Goal: Task Accomplishment & Management: Complete application form

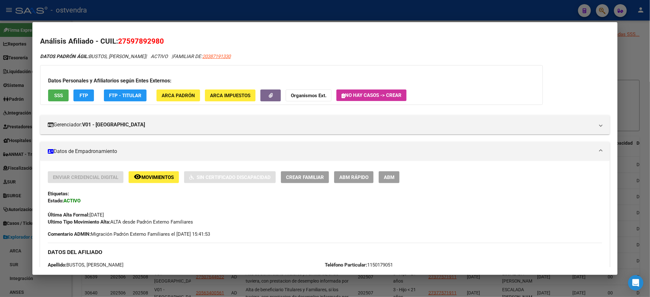
scroll to position [125, 0]
click at [55, 95] on span "SSS" at bounding box center [58, 96] width 9 height 6
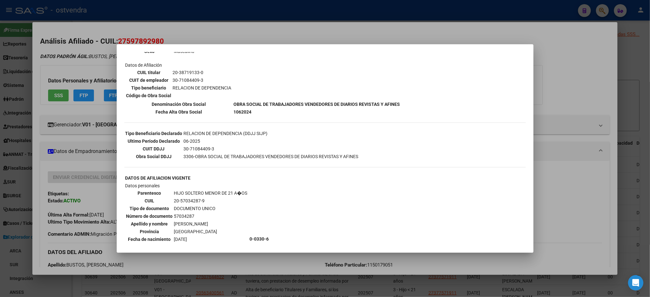
scroll to position [285, 0]
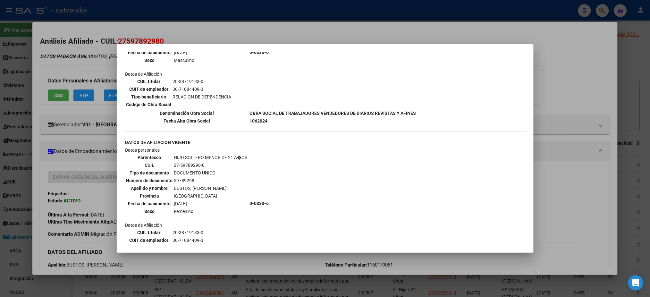
drag, startPoint x: 94, startPoint y: 61, endPoint x: 72, endPoint y: 69, distance: 23.1
click at [93, 62] on div at bounding box center [325, 148] width 650 height 297
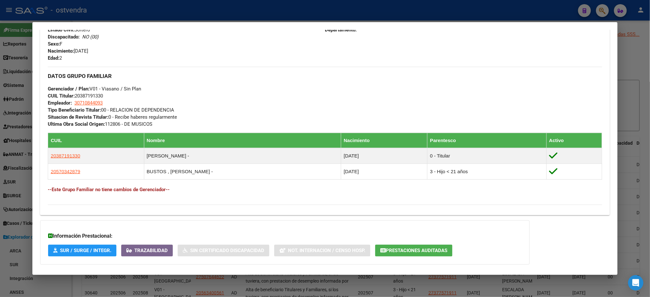
scroll to position [0, 0]
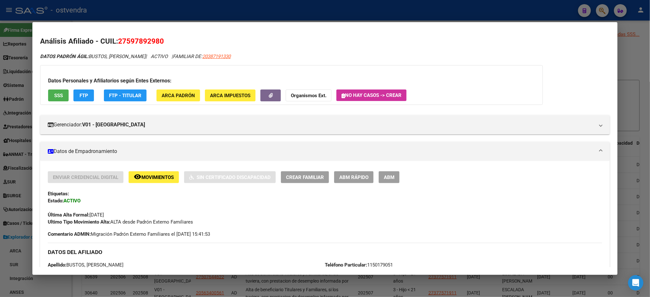
click at [58, 96] on span "SSS" at bounding box center [58, 96] width 9 height 6
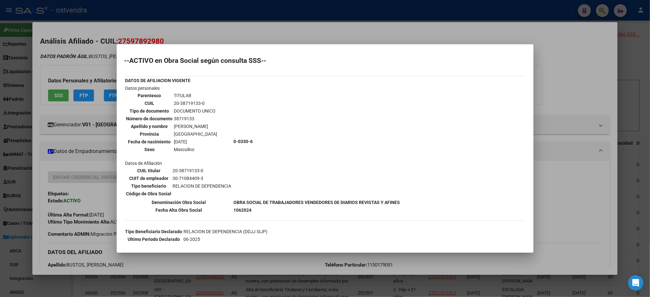
drag, startPoint x: 411, startPoint y: 27, endPoint x: 412, endPoint y: 20, distance: 7.1
click at [411, 27] on div at bounding box center [325, 148] width 650 height 297
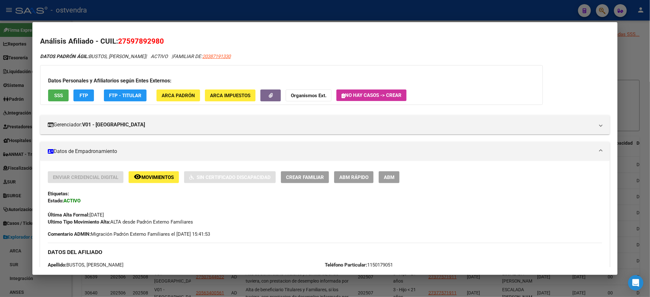
click at [410, 13] on div at bounding box center [325, 148] width 650 height 297
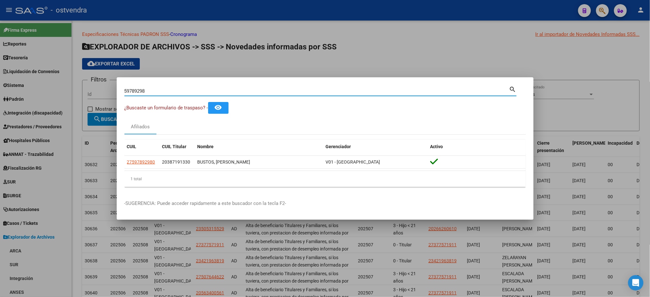
drag, startPoint x: 163, startPoint y: 88, endPoint x: 99, endPoint y: 97, distance: 64.4
click at [99, 97] on div "59789298 Buscar (apellido, dni, cuil, nro traspaso, cuit, obra social) search ¿…" at bounding box center [325, 148] width 650 height 297
type input "f"
type input "grassano"
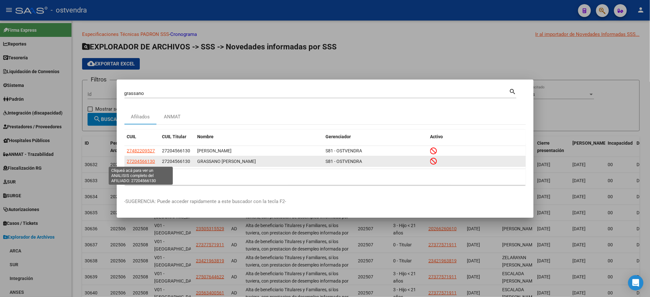
click at [148, 163] on span "27204566130" at bounding box center [141, 161] width 28 height 5
type textarea "27204566130"
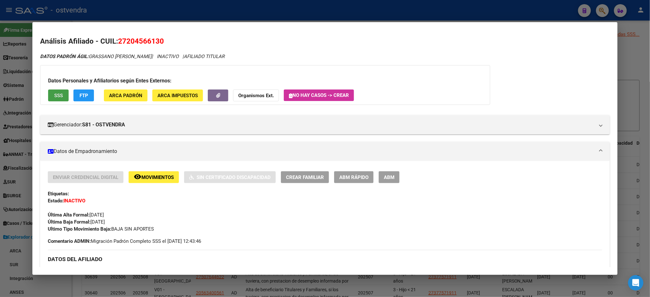
click at [62, 97] on button "SSS" at bounding box center [58, 95] width 21 height 12
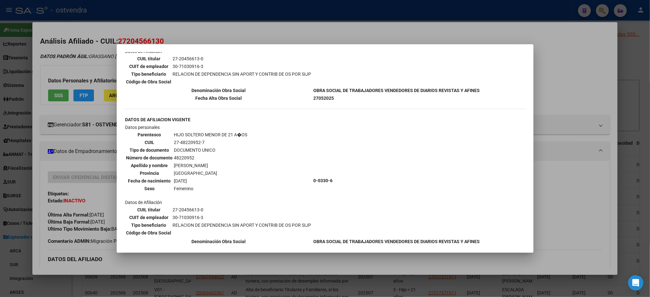
scroll to position [108, 0]
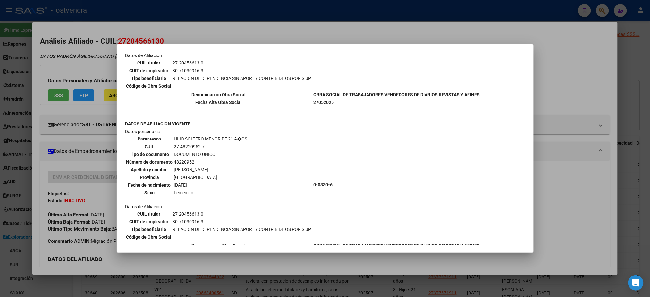
click at [111, 62] on div at bounding box center [325, 148] width 650 height 297
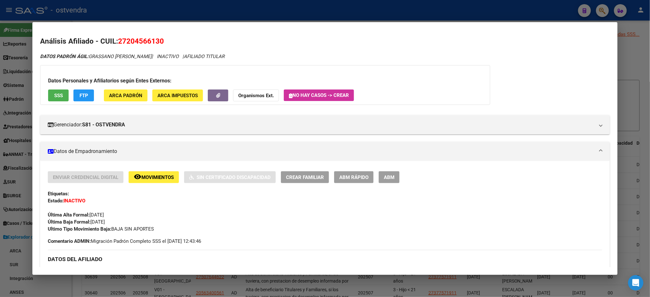
click at [89, 88] on div "Datos Personales y Afiliatorios según Entes Externos: SSS FTP ARCA Padrón ARCA …" at bounding box center [265, 85] width 450 height 40
click at [86, 96] on button "FTP" at bounding box center [83, 95] width 21 height 12
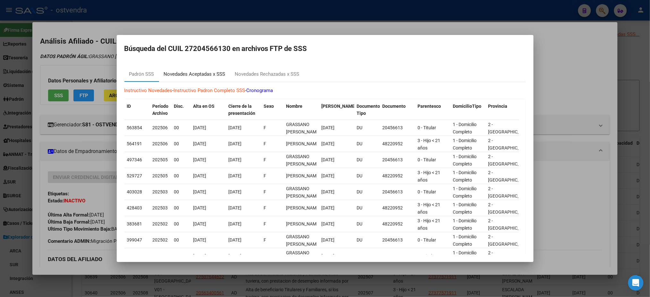
click at [189, 72] on div "Novedades Aceptadas x SSS" at bounding box center [195, 74] width 62 height 7
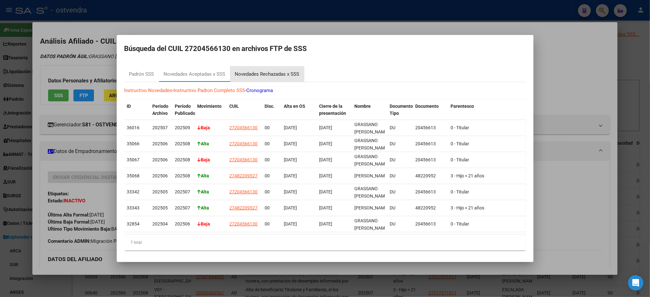
click at [275, 74] on div "Novedades Rechazadas x SSS" at bounding box center [267, 74] width 64 height 7
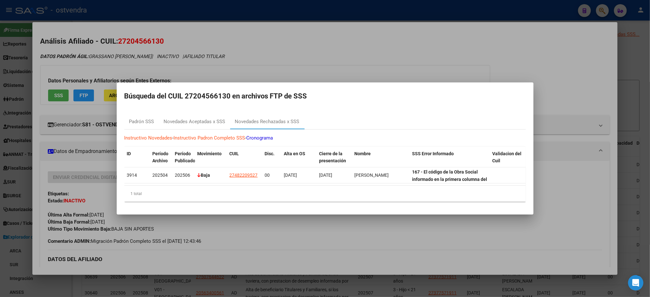
click at [344, 36] on div at bounding box center [325, 148] width 650 height 297
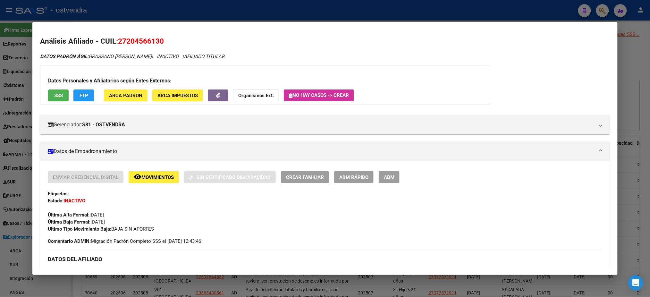
drag, startPoint x: 129, startPoint y: 40, endPoint x: 156, endPoint y: 39, distance: 26.3
click at [156, 39] on span "27204566130" at bounding box center [141, 41] width 46 height 8
copy span "20456613"
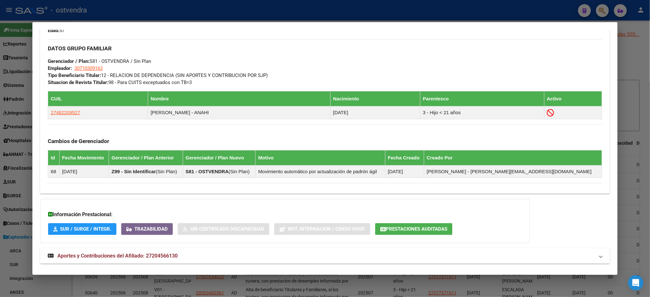
scroll to position [315, 0]
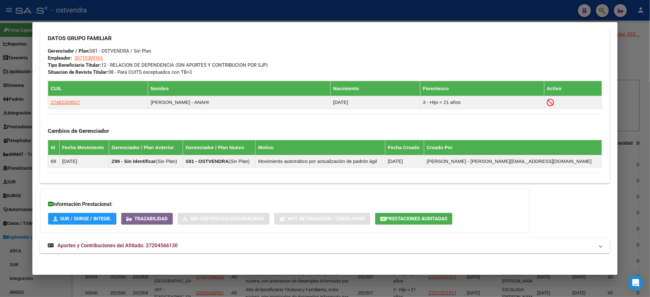
click at [251, 243] on mat-panel-title "Aportes y Contribuciones del Afiliado: 27204566130" at bounding box center [321, 246] width 546 height 8
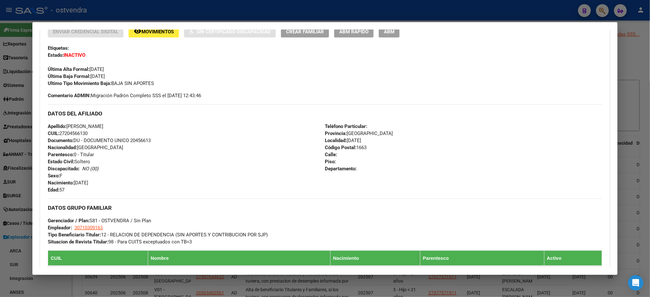
scroll to position [0, 0]
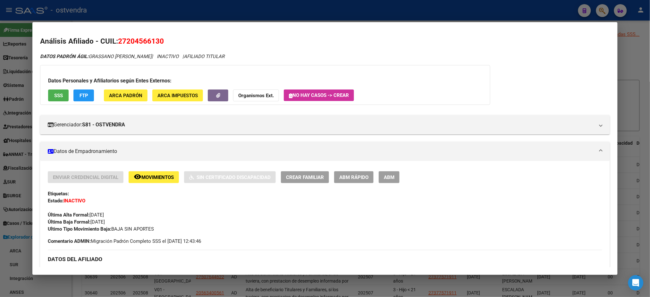
click at [151, 176] on span "Movimientos" at bounding box center [157, 177] width 32 height 6
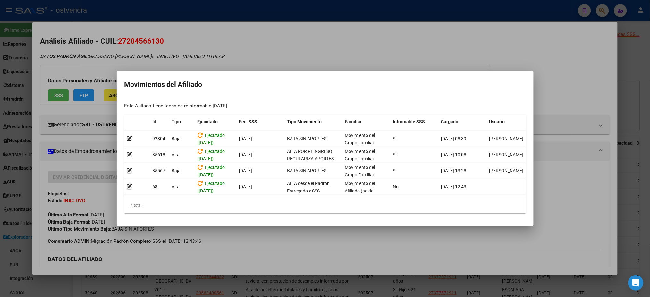
click at [272, 48] on div at bounding box center [325, 148] width 650 height 297
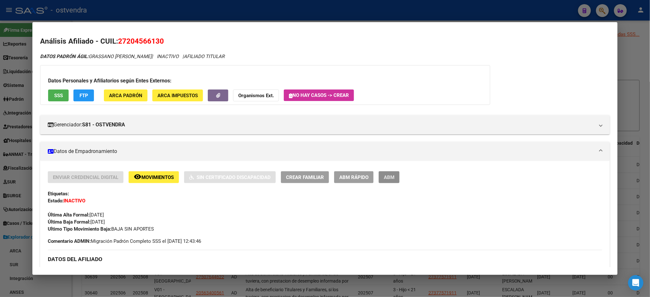
click at [394, 176] on button "ABM" at bounding box center [389, 177] width 21 height 12
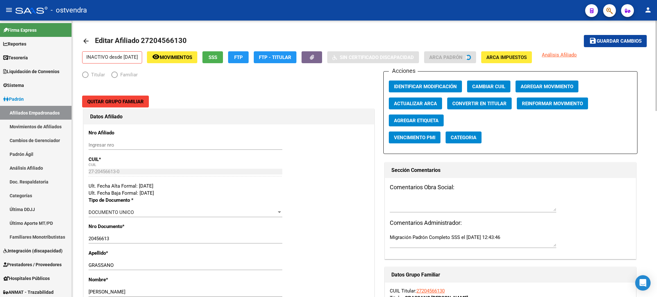
radio input "true"
type input "30-71030916-3"
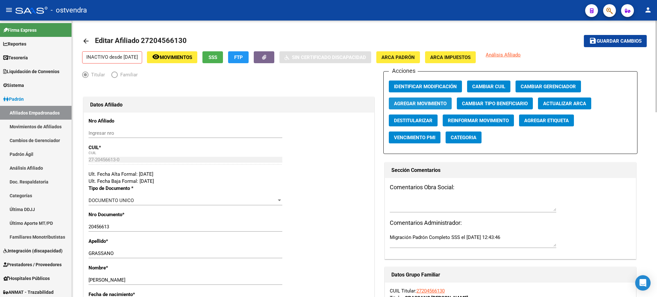
click at [430, 101] on span "Agregar Movimiento" at bounding box center [420, 104] width 53 height 6
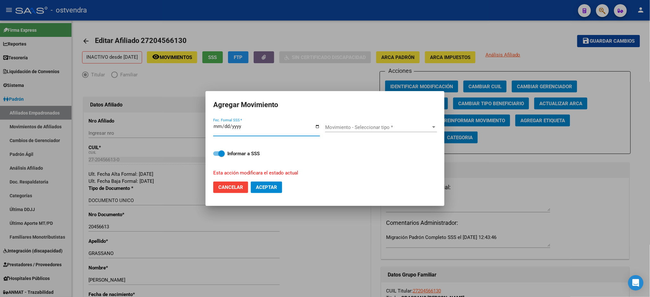
click at [228, 125] on input "[DATE]" at bounding box center [266, 129] width 107 height 10
click at [224, 126] on input "[DATE]" at bounding box center [266, 129] width 107 height 10
type input "[DATE]"
click at [359, 128] on span "Movimiento - Seleccionar tipo *" at bounding box center [378, 127] width 106 height 6
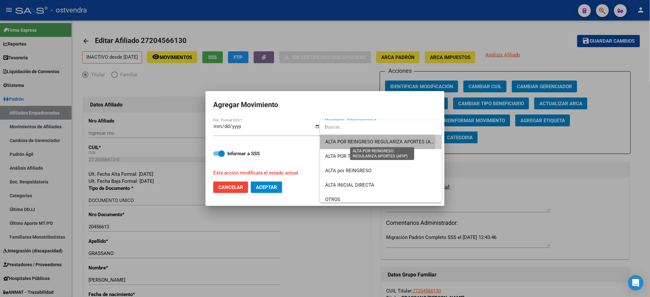
click at [368, 143] on span "ALTA POR REINGRESO REGULARIZA APORTES (AFIP)" at bounding box center [382, 142] width 114 height 6
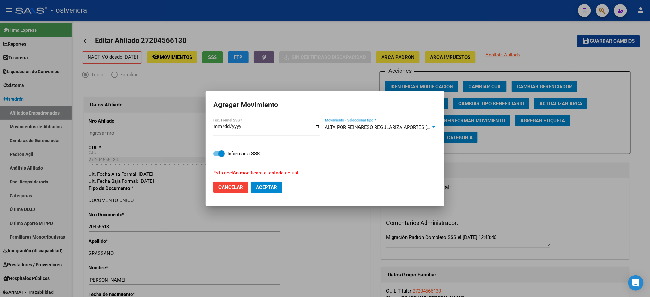
click at [221, 151] on span at bounding box center [221, 153] width 6 height 6
click at [216, 156] on input "Informar a SSS" at bounding box center [216, 156] width 0 height 0
checkbox input "false"
click at [281, 189] on button "Aceptar" at bounding box center [266, 187] width 31 height 12
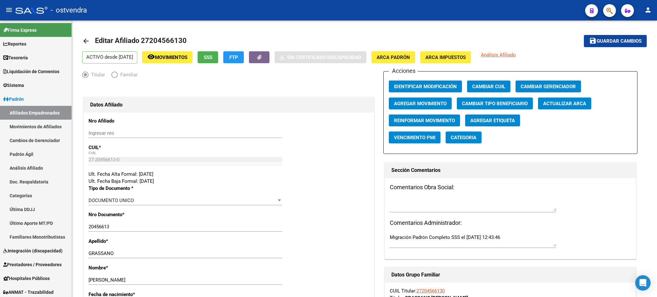
scroll to position [125, 0]
